Goal: Answer question/provide support: Share knowledge or assist other users

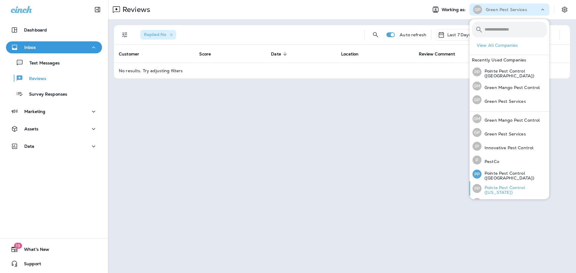
scroll to position [25, 0]
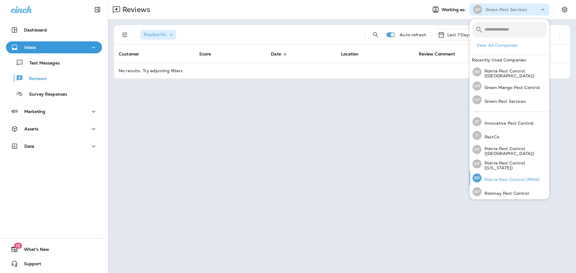
click at [515, 177] on p "Pointe Pest Control (PNW)" at bounding box center [511, 179] width 59 height 5
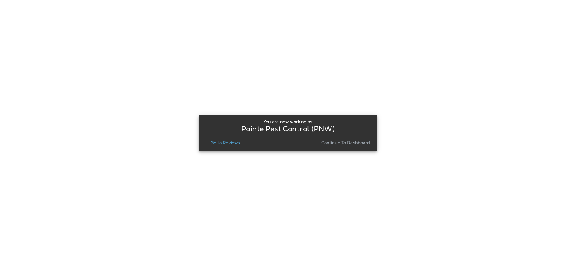
click at [226, 143] on p "Go to Reviews" at bounding box center [225, 142] width 29 height 5
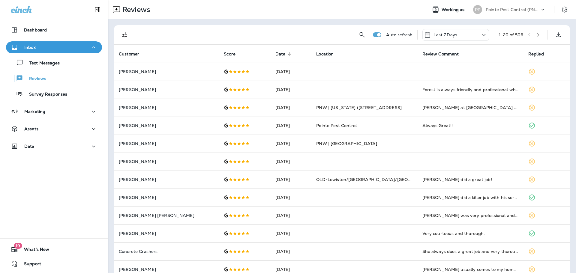
drag, startPoint x: 125, startPoint y: 37, endPoint x: 127, endPoint y: 40, distance: 3.1
click at [125, 37] on icon "Filters" at bounding box center [124, 34] width 7 height 7
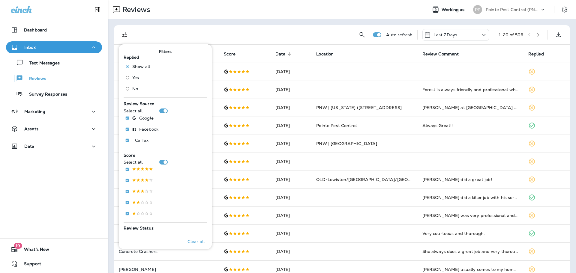
drag, startPoint x: 132, startPoint y: 88, endPoint x: 167, endPoint y: 68, distance: 40.2
click at [132, 88] on span "No" at bounding box center [135, 88] width 6 height 5
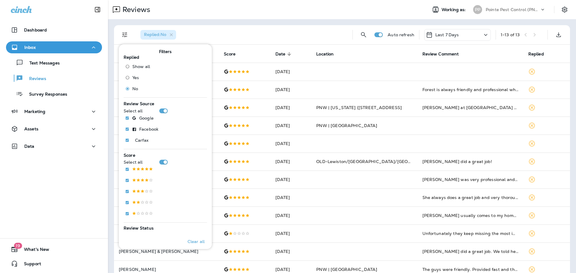
click at [248, 19] on div "Reviews Working as: PP Pointe Pest Control (PNW)" at bounding box center [342, 9] width 468 height 19
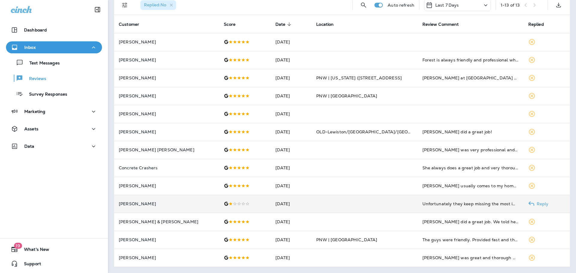
click at [286, 197] on td "[DATE]" at bounding box center [291, 204] width 41 height 18
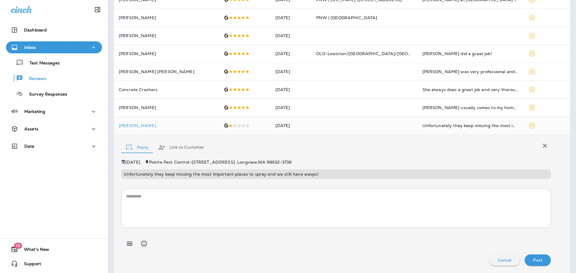
click at [173, 145] on button "Link to Customer" at bounding box center [181, 148] width 56 height 22
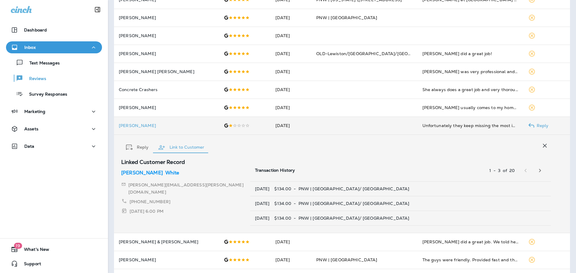
click at [312, 123] on td at bounding box center [364, 126] width 106 height 18
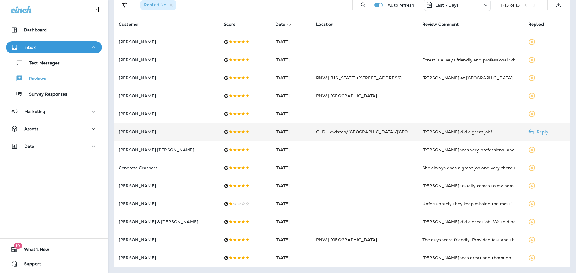
click at [316, 131] on span "OLD-Lewiston/[GEOGRAPHIC_DATA]/[GEOGRAPHIC_DATA]/Pullman #208" at bounding box center [395, 131] width 159 height 5
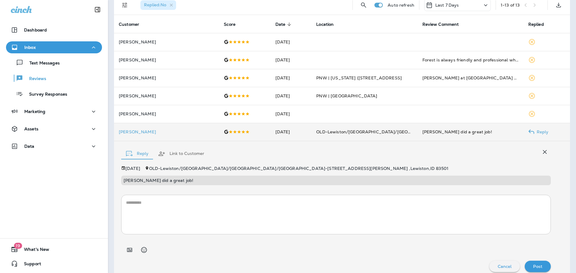
scroll to position [36, 0]
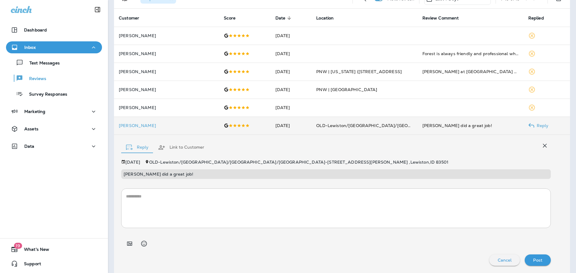
click at [311, 131] on td "OLD-Lewiston/[GEOGRAPHIC_DATA]/[GEOGRAPHIC_DATA]/Pullman #208" at bounding box center [364, 126] width 106 height 18
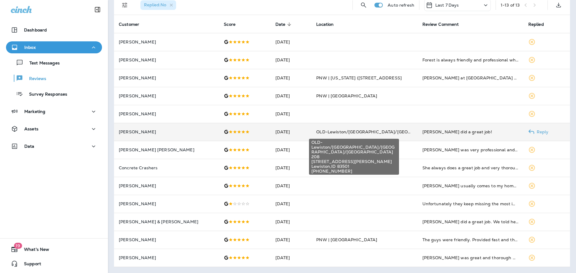
scroll to position [30, 0]
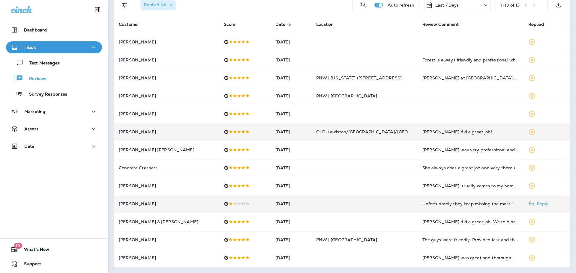
click at [311, 196] on td at bounding box center [364, 204] width 106 height 18
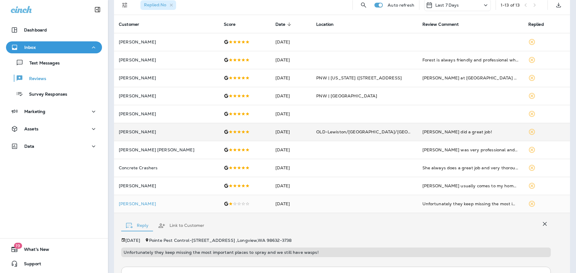
scroll to position [108, 0]
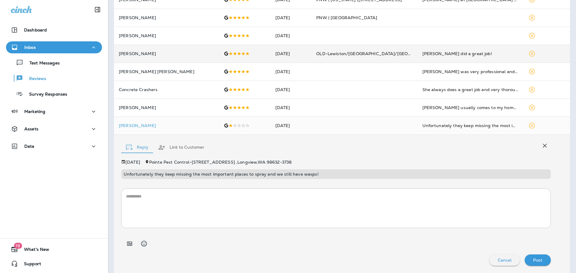
click at [185, 148] on button "Link to Customer" at bounding box center [181, 148] width 56 height 22
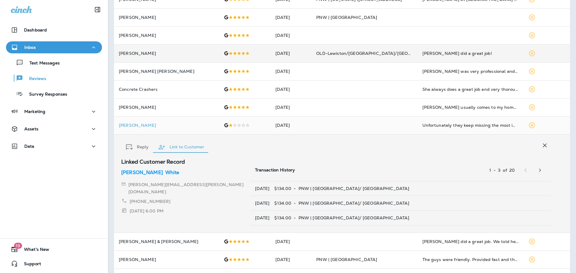
scroll to position [109, 0]
click at [165, 171] on p "White" at bounding box center [172, 172] width 14 height 7
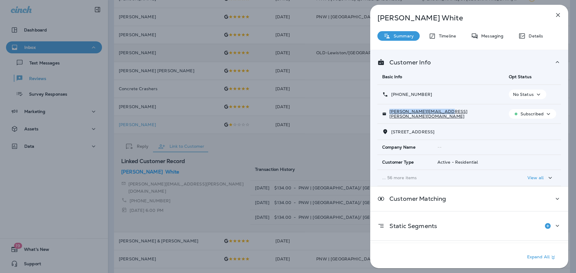
drag, startPoint x: 448, startPoint y: 115, endPoint x: 392, endPoint y: 116, distance: 55.8
click at [392, 116] on div "[PERSON_NAME][EMAIL_ADDRESS][PERSON_NAME][DOMAIN_NAME]" at bounding box center [440, 114] width 117 height 10
copy p "[PERSON_NAME][EMAIL_ADDRESS][PERSON_NAME][DOMAIN_NAME]"
drag, startPoint x: 432, startPoint y: 94, endPoint x: 397, endPoint y: 97, distance: 35.2
click at [397, 97] on div "[PHONE_NUMBER]" at bounding box center [440, 95] width 117 height 6
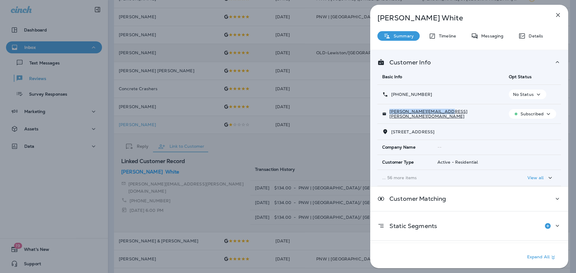
copy p "[PHONE_NUMBER]"
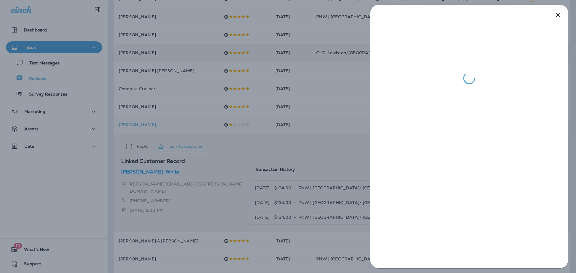
click at [293, 120] on div at bounding box center [288, 136] width 576 height 273
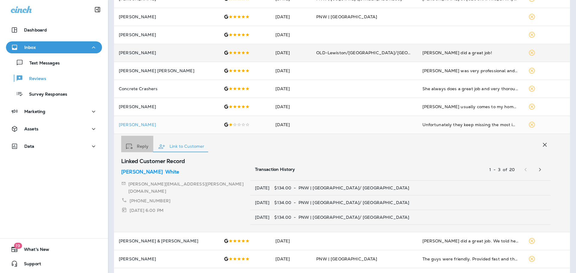
click at [134, 144] on div "button" at bounding box center [130, 147] width 8 height 6
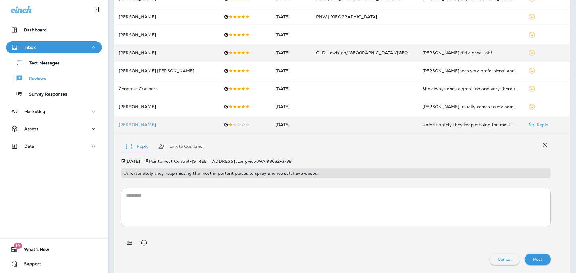
click at [293, 123] on td "[DATE]" at bounding box center [291, 125] width 41 height 18
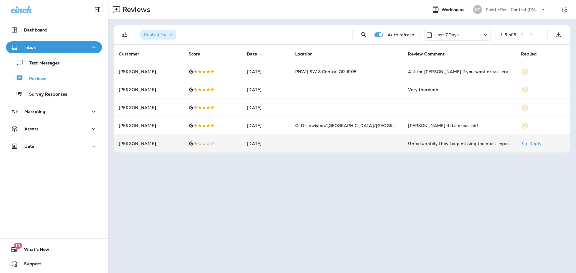
click at [348, 141] on td at bounding box center [346, 144] width 113 height 18
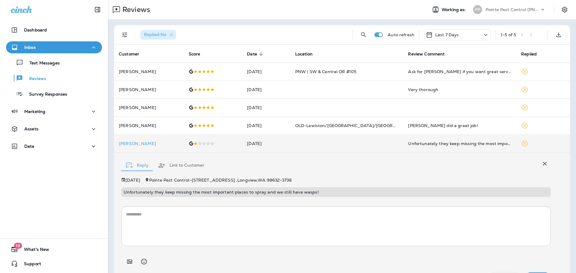
scroll to position [18, 0]
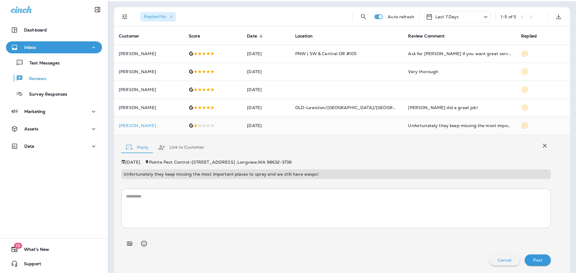
click at [328, 203] on textarea at bounding box center [336, 209] width 420 height 30
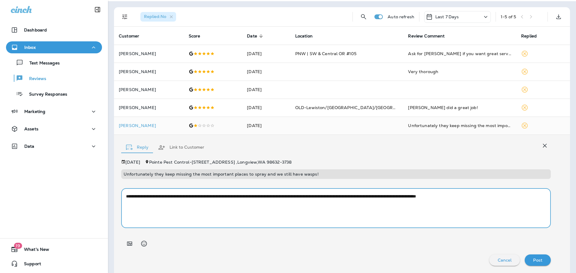
click at [477, 198] on textarea "**********" at bounding box center [336, 209] width 420 height 30
click at [477, 199] on textarea "**********" at bounding box center [336, 209] width 420 height 30
click at [534, 197] on textarea "**********" at bounding box center [336, 209] width 420 height 30
paste textarea "**********"
drag, startPoint x: 143, startPoint y: 203, endPoint x: 524, endPoint y: 196, distance: 380.5
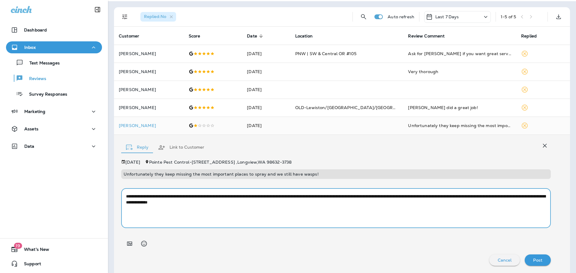
click at [524, 196] on textarea "**********" at bounding box center [336, 209] width 420 height 30
click at [158, 203] on textarea "**********" at bounding box center [336, 209] width 420 height 30
click at [281, 204] on textarea "**********" at bounding box center [336, 209] width 420 height 30
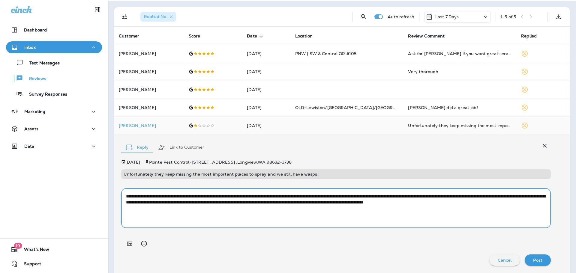
click at [495, 204] on textarea "**********" at bounding box center [336, 209] width 420 height 30
type textarea "**********"
click at [539, 260] on p "Post" at bounding box center [537, 260] width 9 height 5
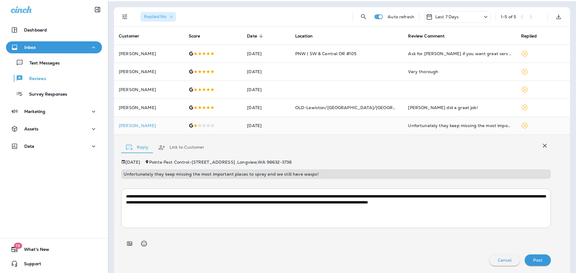
scroll to position [0, 0]
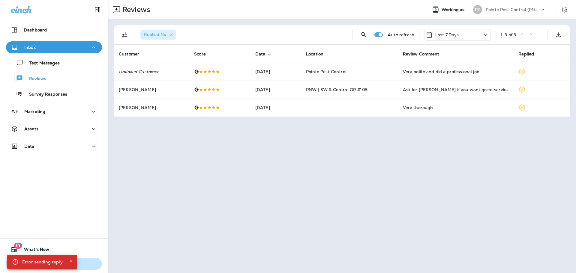
click at [70, 263] on icon "Close" at bounding box center [71, 262] width 4 height 4
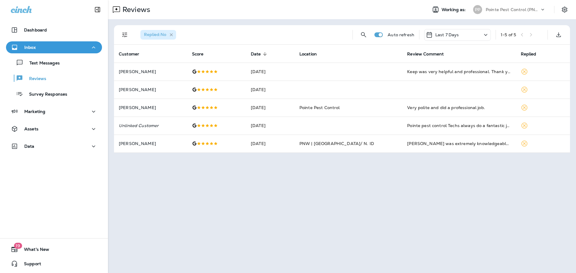
click at [173, 35] on icon "button" at bounding box center [171, 34] width 5 height 5
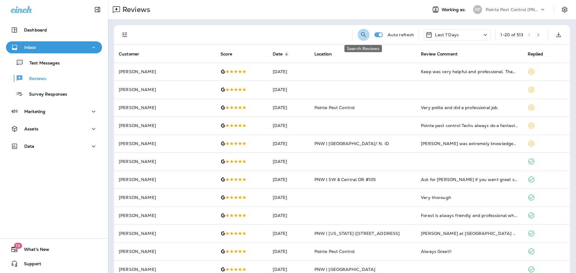
click at [361, 35] on icon "Search Reviews" at bounding box center [363, 34] width 7 height 7
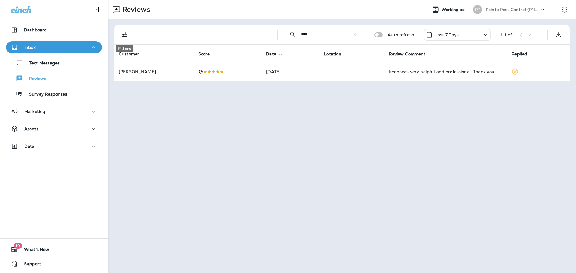
type input "****"
drag, startPoint x: 123, startPoint y: 34, endPoint x: 124, endPoint y: 45, distance: 11.8
click at [123, 34] on icon "Filters" at bounding box center [124, 34] width 7 height 7
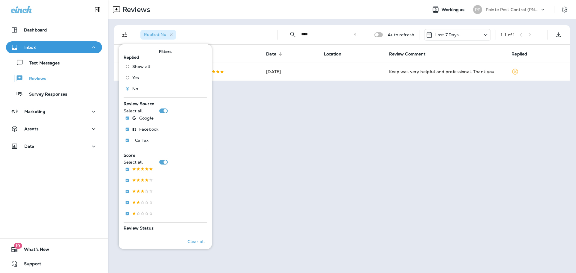
click at [212, 1] on div "Reviews Working as: PP Pointe Pest Control (PNW)" at bounding box center [342, 9] width 468 height 19
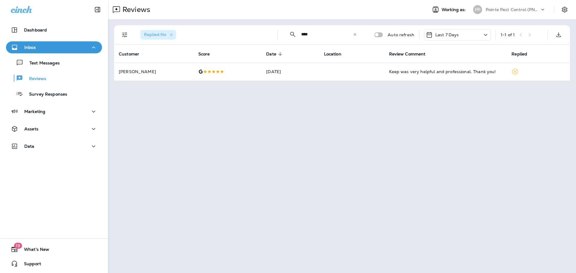
click at [357, 35] on icon at bounding box center [355, 34] width 4 height 4
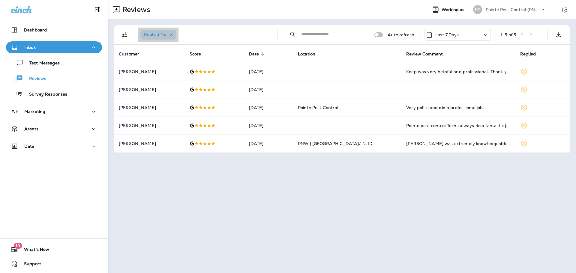
click at [174, 33] on icon "button" at bounding box center [171, 34] width 5 height 5
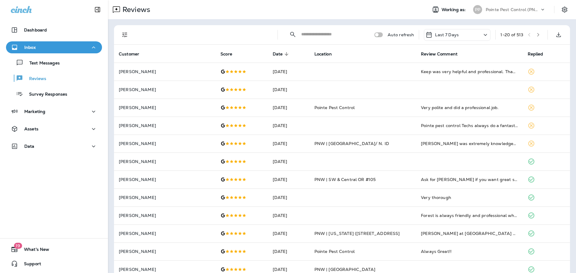
click at [347, 37] on input "text" at bounding box center [332, 34] width 62 height 16
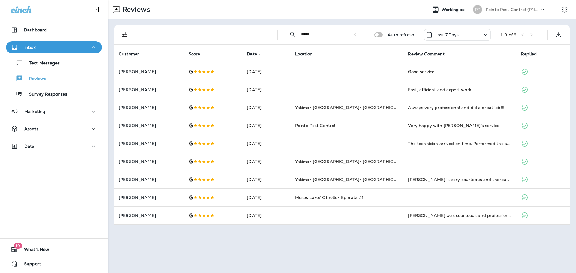
click at [340, 35] on input "*****" at bounding box center [327, 34] width 52 height 16
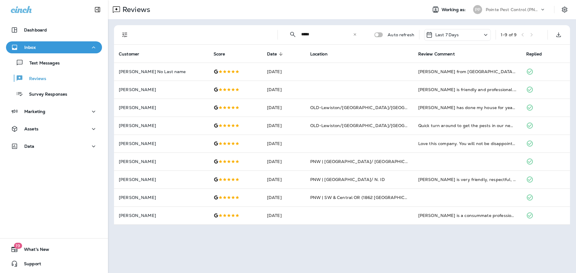
type input "*****"
click at [356, 35] on icon at bounding box center [355, 34] width 4 height 4
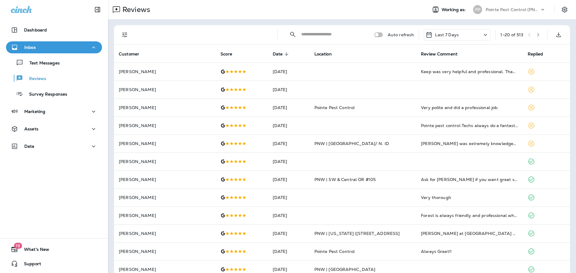
click at [515, 11] on p "Pointe Pest Control (PNW)" at bounding box center [513, 9] width 54 height 5
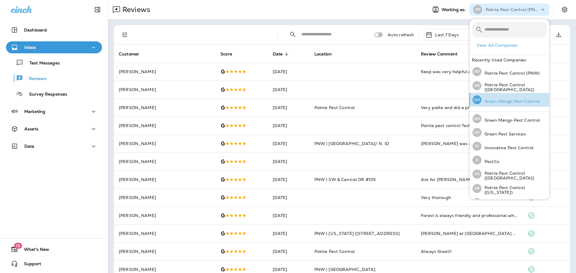
click at [506, 99] on p "Green Mango Pest Control" at bounding box center [511, 101] width 58 height 5
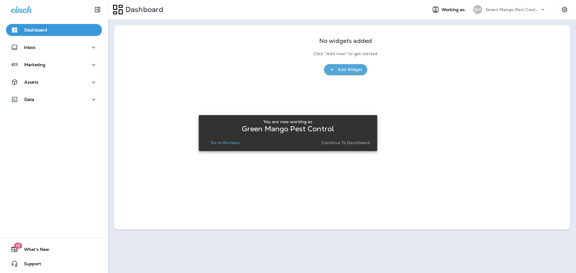
click at [223, 143] on p "Go to Reviews" at bounding box center [225, 142] width 29 height 5
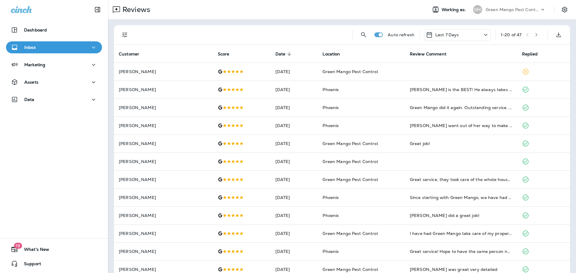
click at [503, 9] on p "Green Mango Pest Control" at bounding box center [513, 9] width 54 height 5
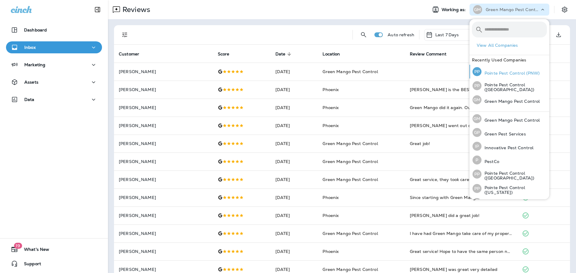
click at [516, 77] on div "PP Pointe Pest Control (PNW)" at bounding box center [506, 72] width 72 height 14
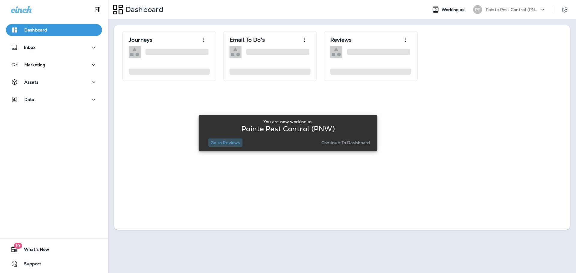
click at [233, 146] on button "Go to Reviews" at bounding box center [225, 143] width 34 height 8
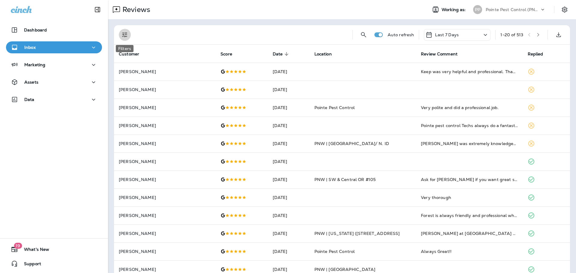
drag, startPoint x: 126, startPoint y: 35, endPoint x: 123, endPoint y: 50, distance: 15.3
click at [126, 35] on icon "Filters" at bounding box center [124, 34] width 5 height 5
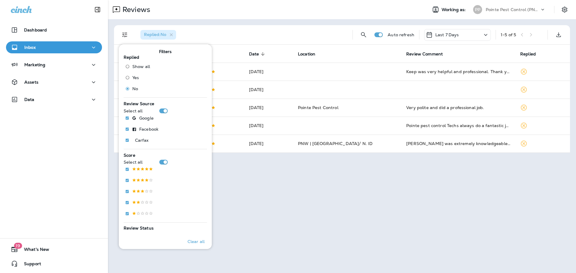
click at [252, 21] on div "Replied : No Auto refresh Last 7 Days 1 - 5 of 5 Customer Score Date sorted des…" at bounding box center [342, 89] width 468 height 140
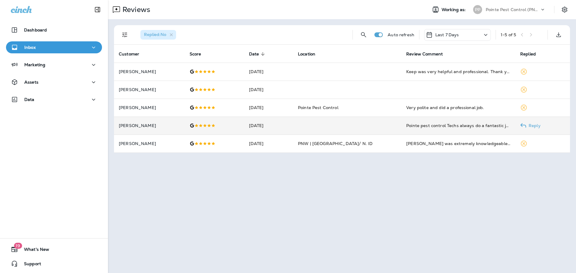
click at [214, 127] on div at bounding box center [215, 125] width 50 height 5
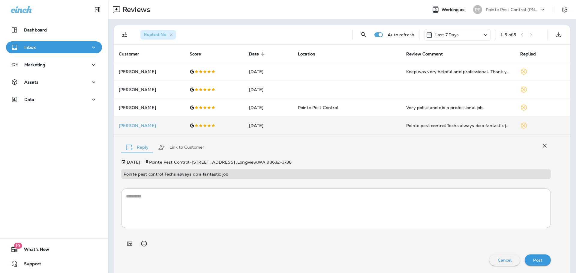
click at [261, 203] on textarea at bounding box center [336, 209] width 420 height 30
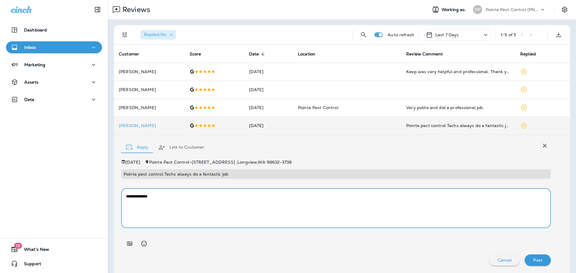
paste textarea "**********"
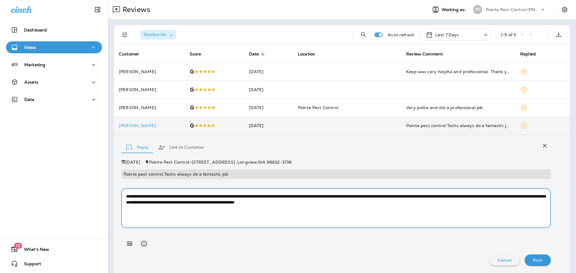
click at [156, 198] on textarea "**********" at bounding box center [336, 209] width 420 height 30
click at [223, 198] on textarea "**********" at bounding box center [336, 209] width 420 height 30
click at [276, 196] on textarea "**********" at bounding box center [336, 209] width 420 height 30
click at [280, 197] on textarea "**********" at bounding box center [336, 209] width 420 height 30
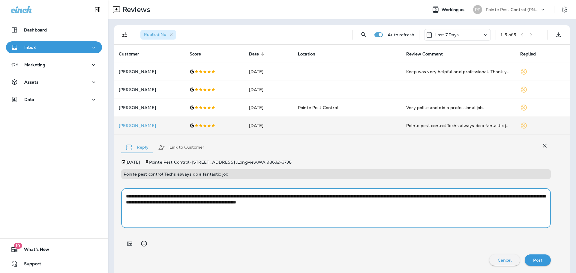
drag, startPoint x: 224, startPoint y: 203, endPoint x: 233, endPoint y: 212, distance: 11.7
click at [224, 203] on textarea "**********" at bounding box center [336, 209] width 420 height 30
click at [404, 205] on textarea "**********" at bounding box center [336, 209] width 420 height 30
type textarea "**********"
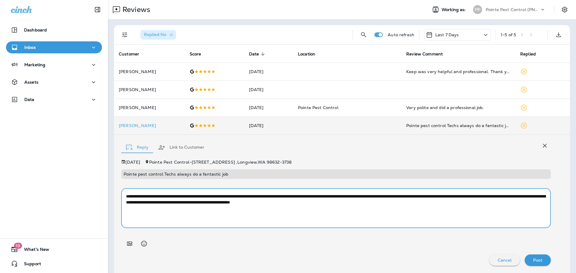
click at [537, 258] on p "Post" at bounding box center [537, 260] width 9 height 5
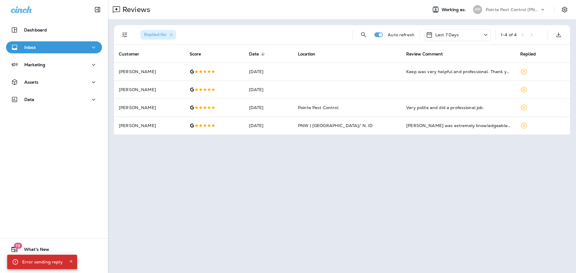
click at [70, 261] on icon "Close" at bounding box center [71, 262] width 4 height 4
click at [512, 9] on p "Pointe Pest Control (PNW)" at bounding box center [513, 9] width 54 height 5
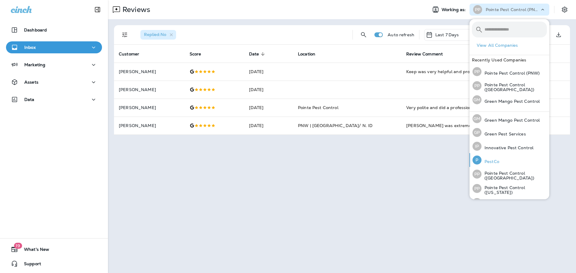
scroll to position [25, 0]
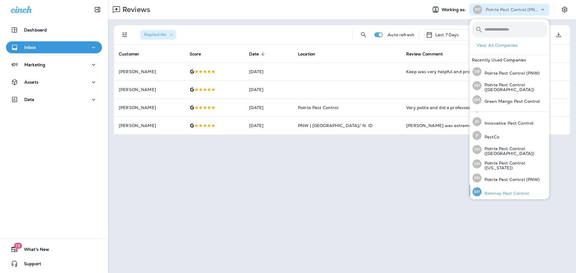
click at [505, 192] on p "Romney Pest Control" at bounding box center [505, 193] width 47 height 5
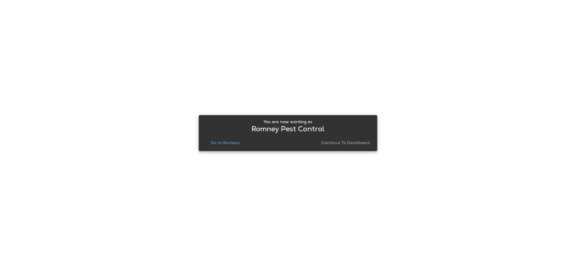
click at [224, 144] on p "Go to Reviews" at bounding box center [225, 142] width 29 height 5
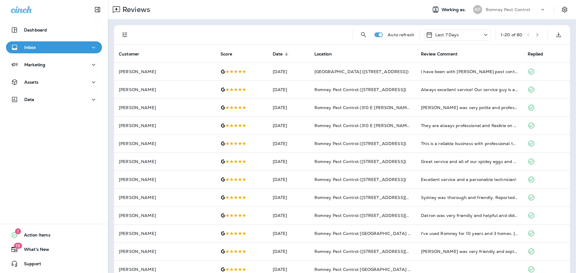
click at [123, 32] on icon "Filters" at bounding box center [124, 34] width 7 height 7
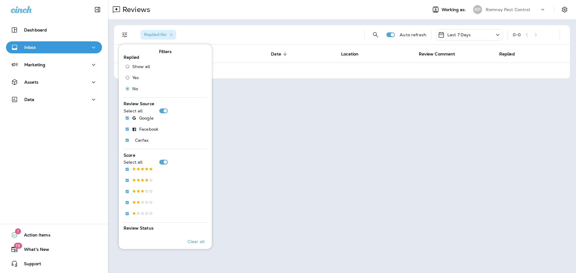
click at [515, 8] on p "Romney Pest Control" at bounding box center [508, 9] width 44 height 5
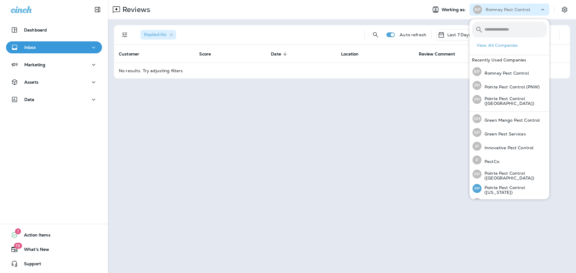
scroll to position [25, 0]
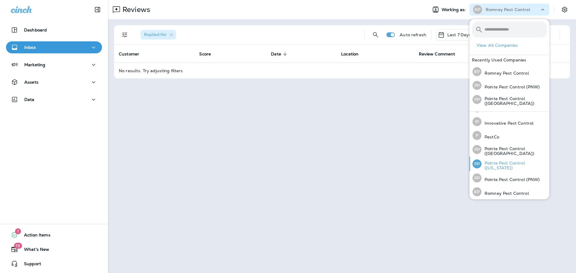
click at [515, 164] on p "Pointe Pest Control ([US_STATE])" at bounding box center [514, 166] width 65 height 10
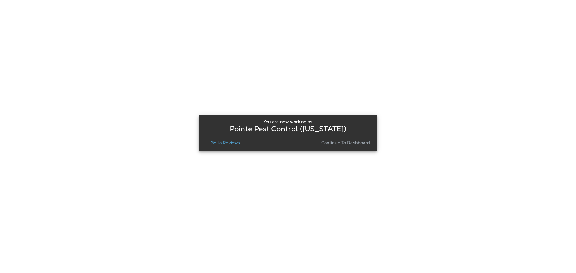
click at [224, 144] on p "Go to Reviews" at bounding box center [225, 142] width 29 height 5
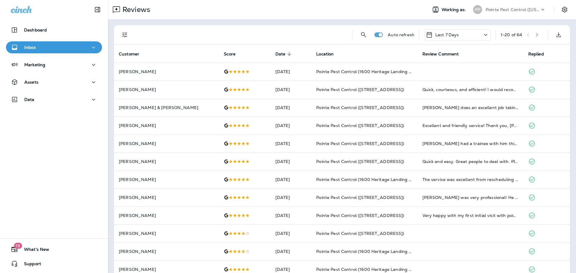
drag, startPoint x: 126, startPoint y: 34, endPoint x: 126, endPoint y: 38, distance: 3.9
click at [126, 34] on icon "Filters" at bounding box center [124, 34] width 7 height 7
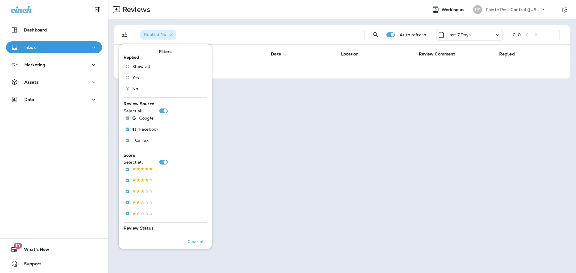
drag, startPoint x: 518, startPoint y: 7, endPoint x: 517, endPoint y: 10, distance: 3.0
click at [518, 7] on p "Pointe Pest Control ([US_STATE])" at bounding box center [513, 9] width 54 height 5
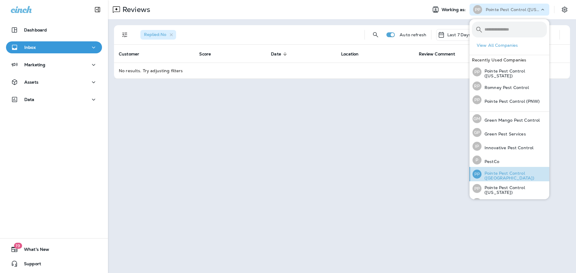
click at [532, 174] on p "Pointe Pest Control ([GEOGRAPHIC_DATA])" at bounding box center [514, 176] width 65 height 10
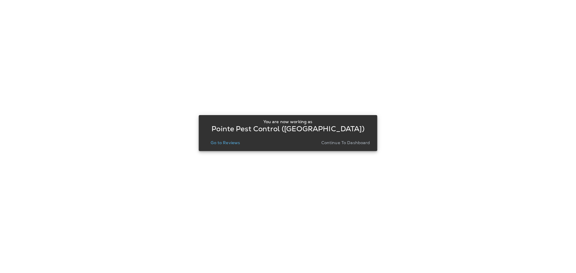
click at [232, 146] on button "Go to Reviews" at bounding box center [225, 143] width 34 height 8
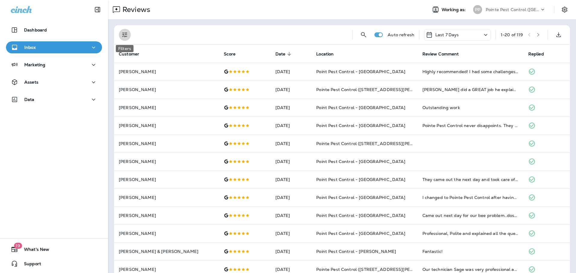
drag, startPoint x: 128, startPoint y: 33, endPoint x: 129, endPoint y: 46, distance: 13.2
click at [128, 33] on icon "Filters" at bounding box center [124, 34] width 7 height 7
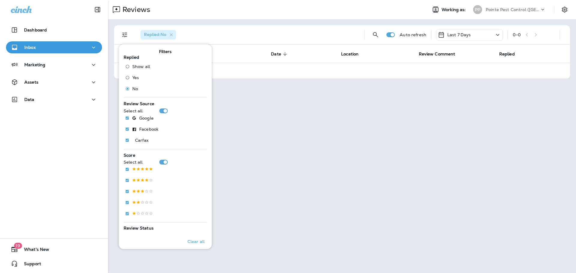
click at [525, 10] on p "Pointe Pest Control ([GEOGRAPHIC_DATA])" at bounding box center [513, 9] width 54 height 5
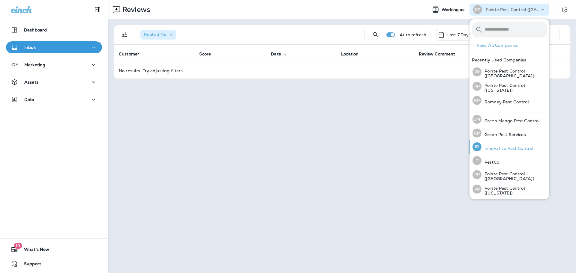
click at [518, 140] on div "IP Innovative Pest Control" at bounding box center [503, 147] width 66 height 14
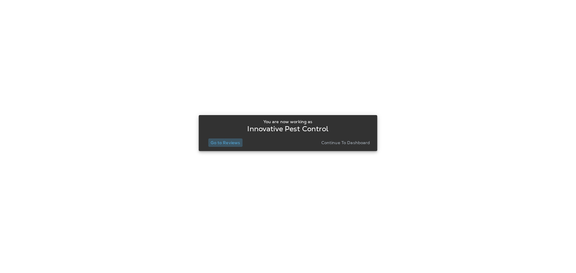
click at [233, 143] on p "Go to Reviews" at bounding box center [225, 142] width 29 height 5
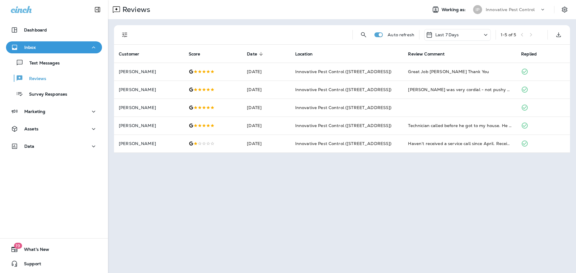
click at [524, 7] on p "Innovative Pest Control" at bounding box center [510, 9] width 49 height 5
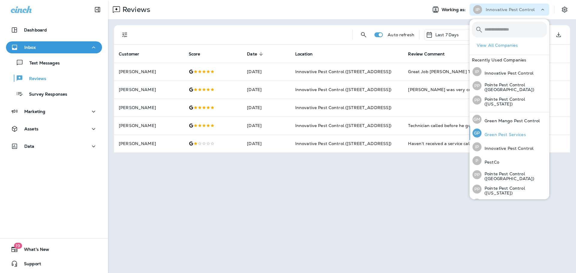
click at [511, 128] on div "[PERSON_NAME] Pest Services" at bounding box center [499, 133] width 58 height 14
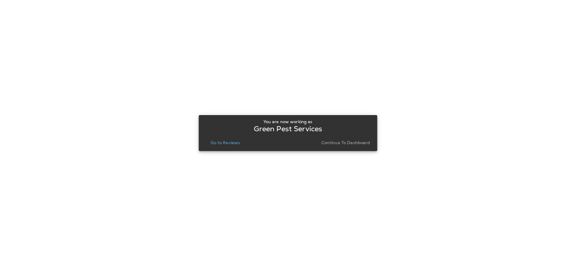
click at [228, 143] on p "Go to Reviews" at bounding box center [225, 142] width 29 height 5
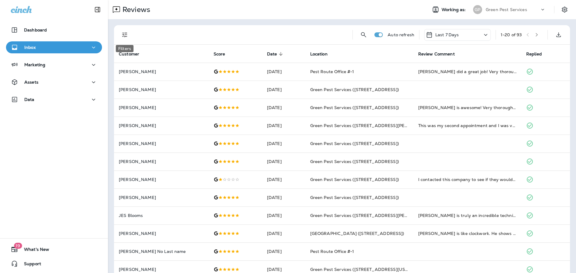
click at [123, 36] on icon "Filters" at bounding box center [124, 34] width 5 height 5
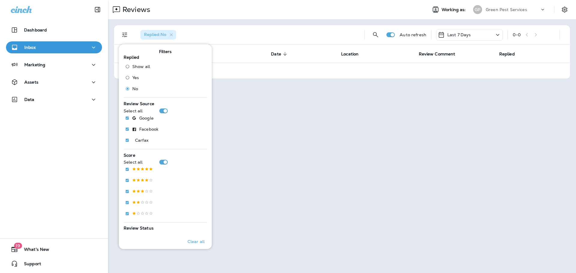
click at [541, 11] on icon at bounding box center [543, 10] width 6 height 6
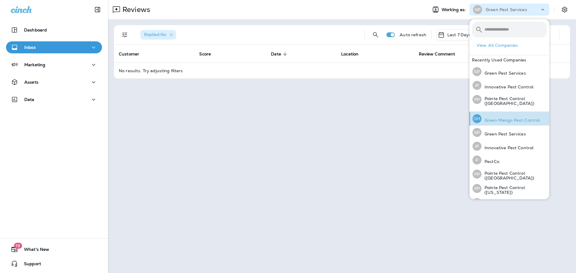
click at [498, 118] on p "Green Mango Pest Control" at bounding box center [511, 120] width 58 height 5
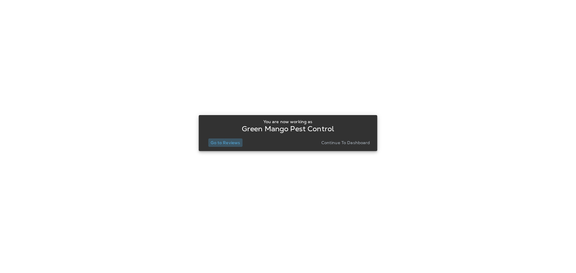
click at [218, 140] on p "Go to Reviews" at bounding box center [225, 142] width 29 height 5
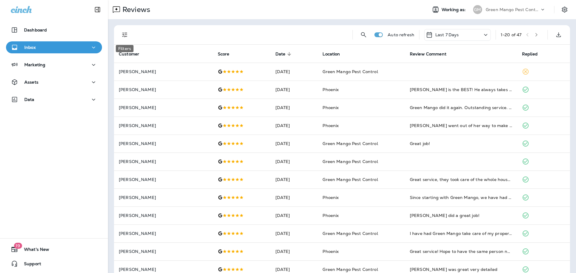
click at [126, 33] on icon "Filters" at bounding box center [124, 34] width 5 height 5
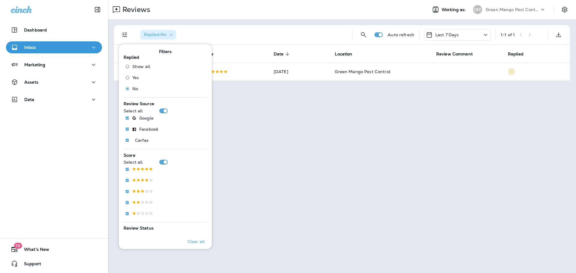
click at [292, 15] on div "Reviews" at bounding box center [265, 10] width 314 height 12
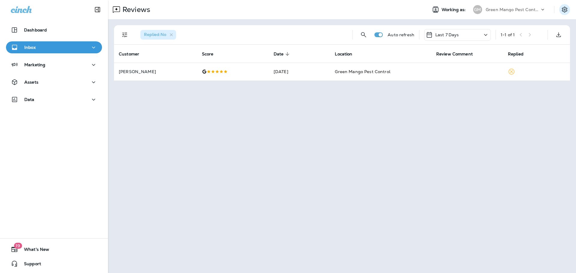
click at [563, 11] on icon "Settings" at bounding box center [564, 9] width 7 height 7
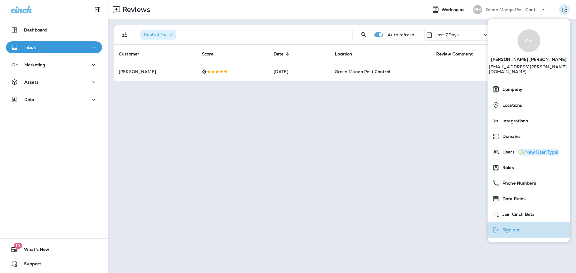
click at [515, 228] on span "Sign out" at bounding box center [510, 230] width 20 height 5
